Goal: Book appointment/travel/reservation

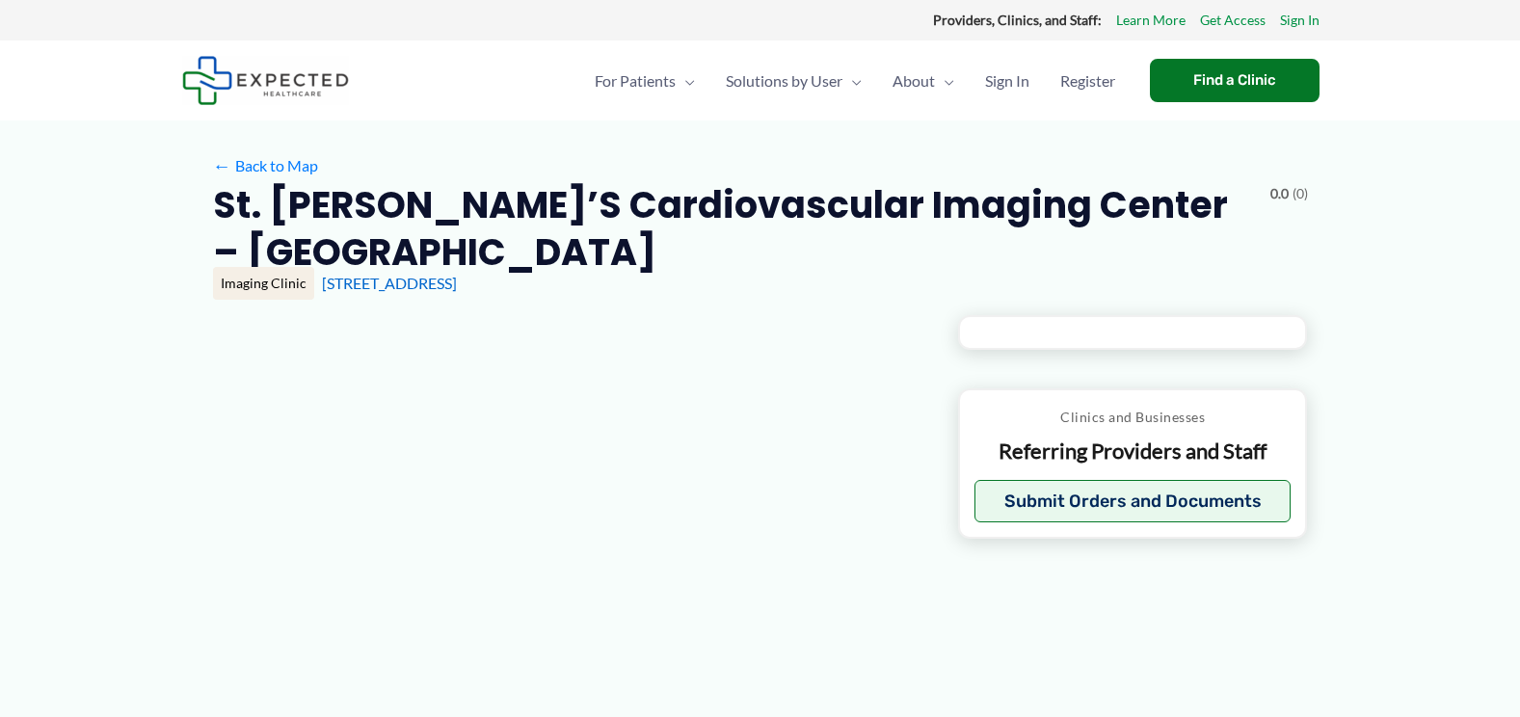
type input "**********"
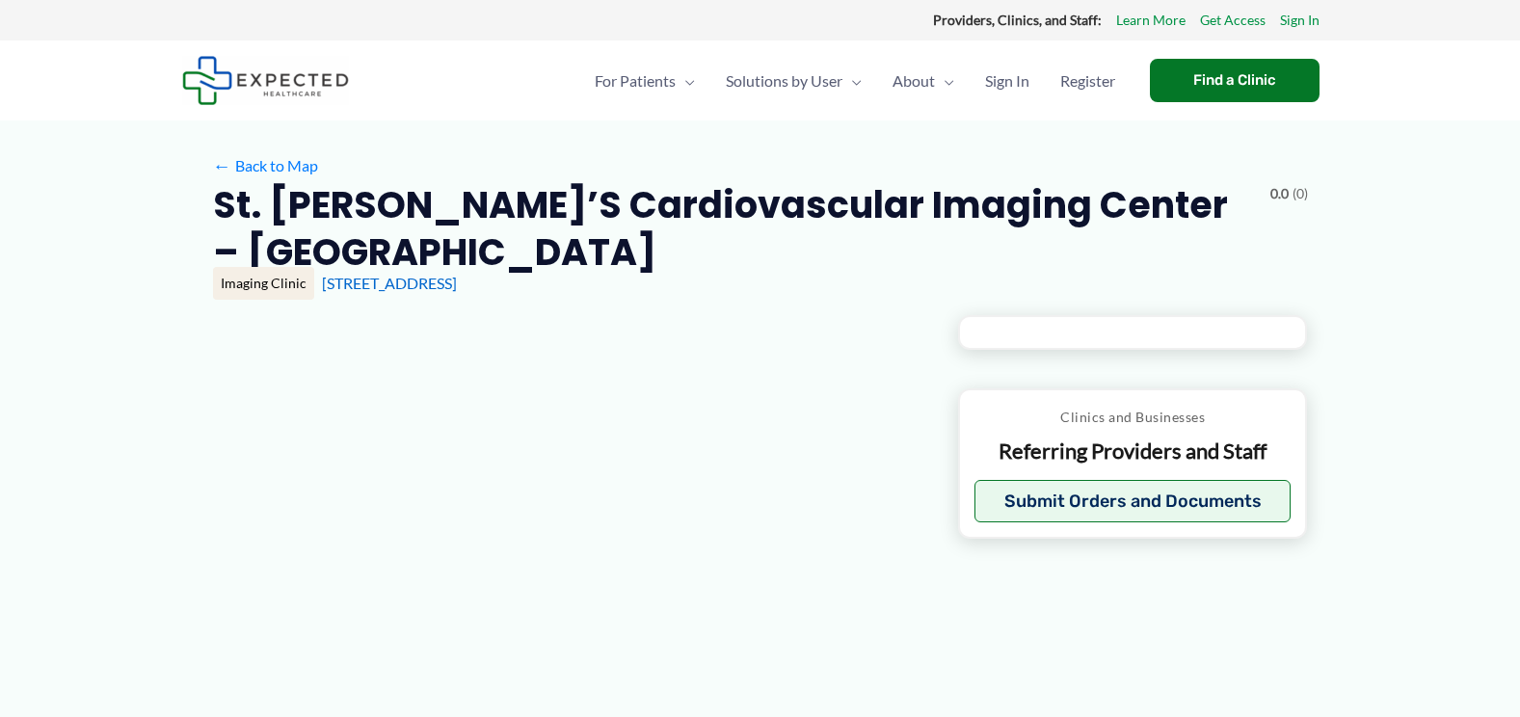
type input "**********"
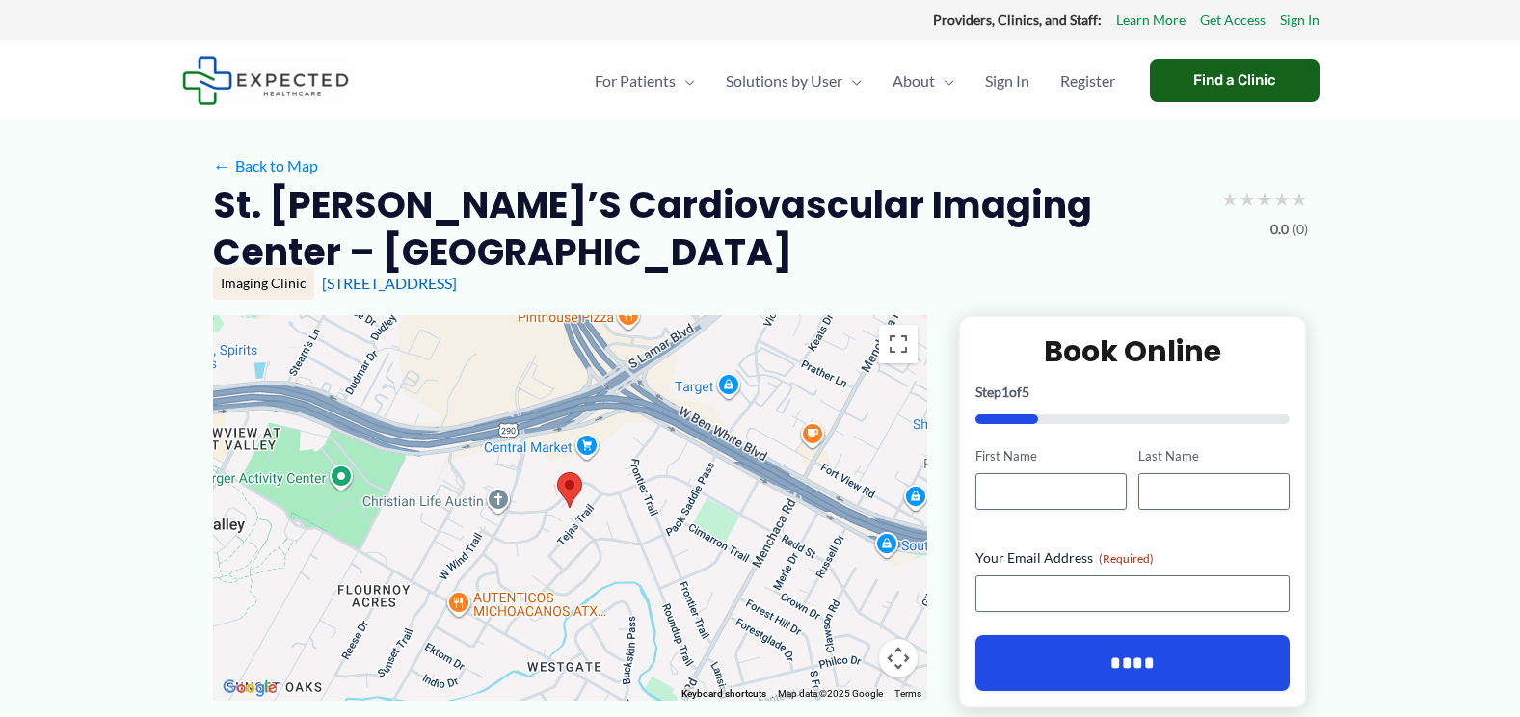
click at [1234, 80] on div "Find a Clinic" at bounding box center [1235, 80] width 170 height 43
